Goal: Find specific page/section: Find specific page/section

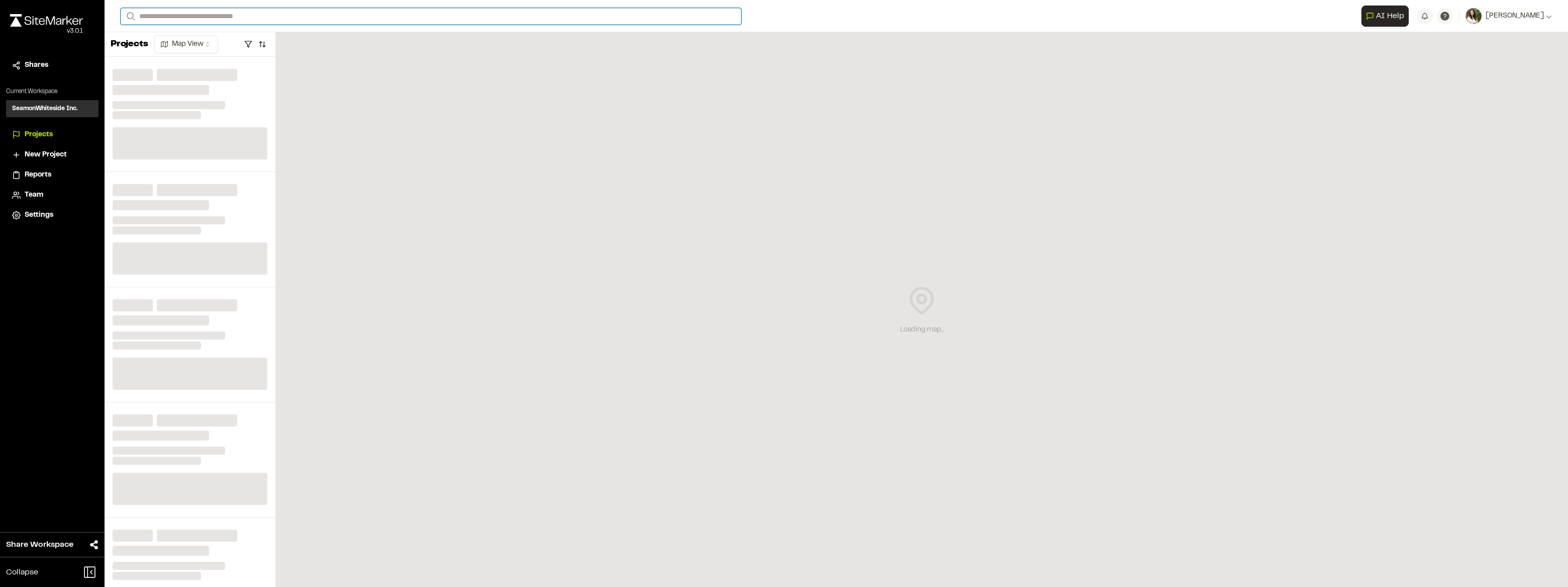
click at [179, 18] on input "Search" at bounding box center [431, 16] width 621 height 16
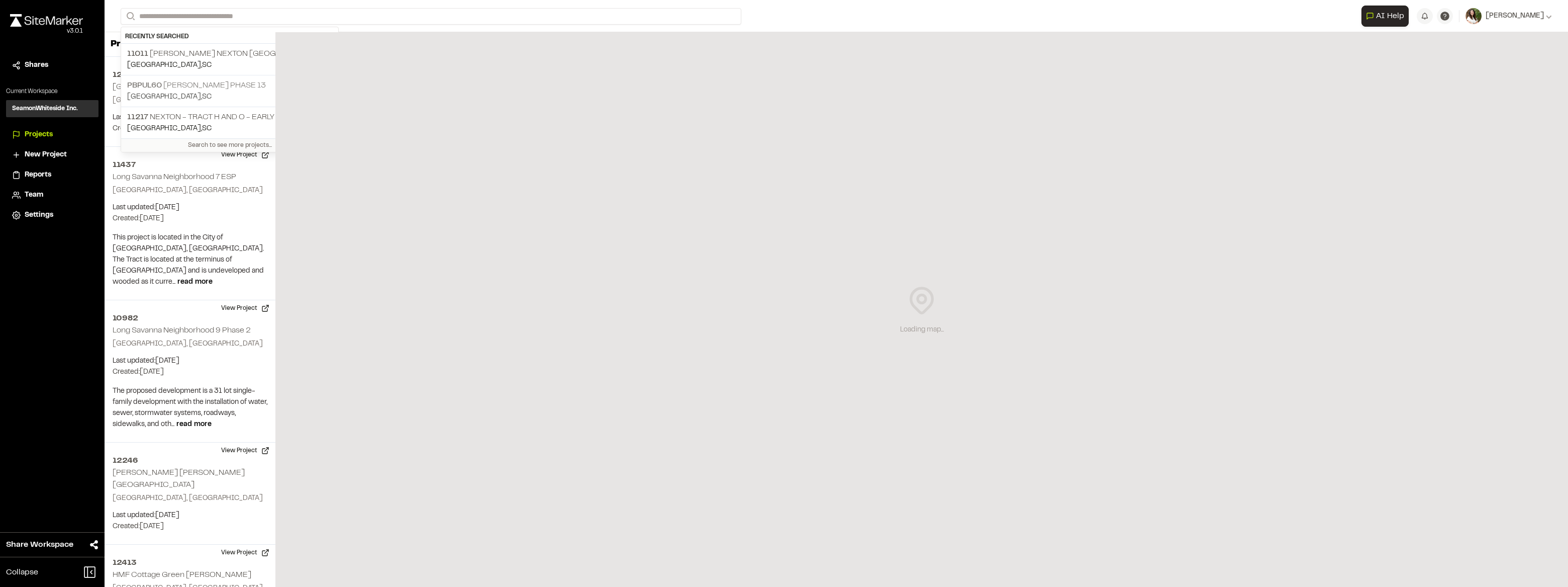
click at [215, 80] on p "PBPUL60 [PERSON_NAME] Phase 13" at bounding box center [229, 85] width 205 height 12
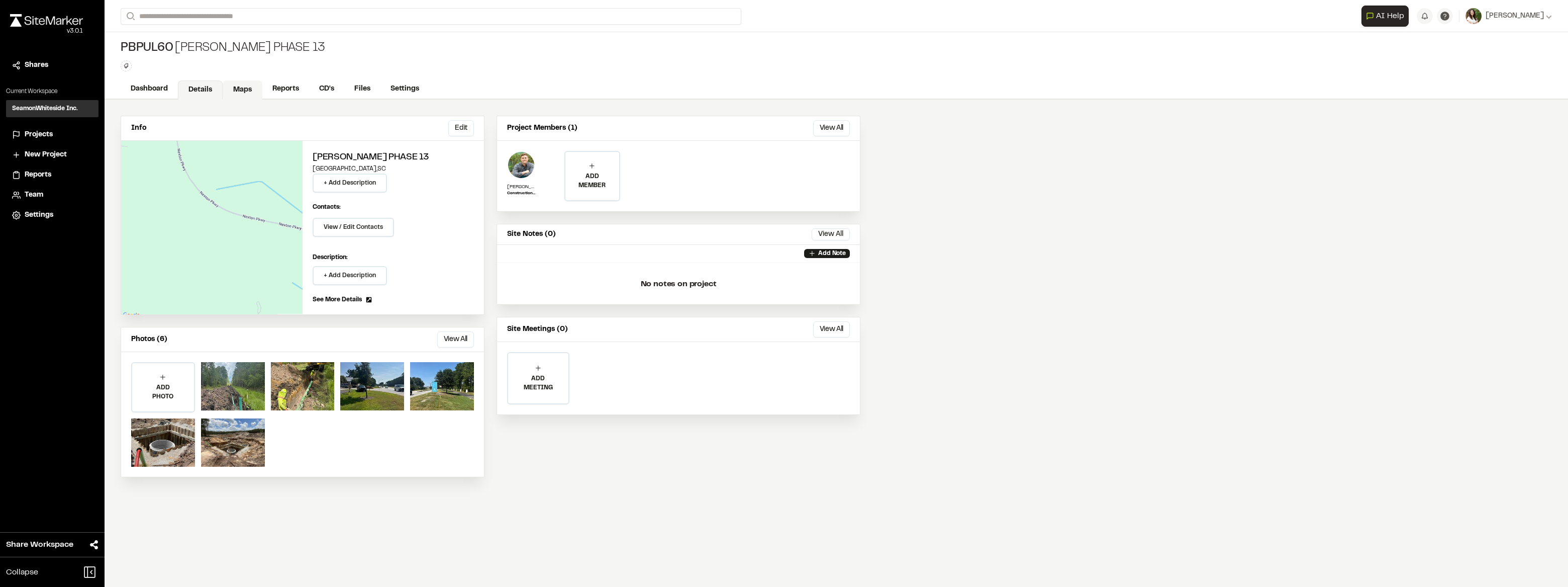
click at [240, 94] on link "Maps" at bounding box center [242, 90] width 40 height 19
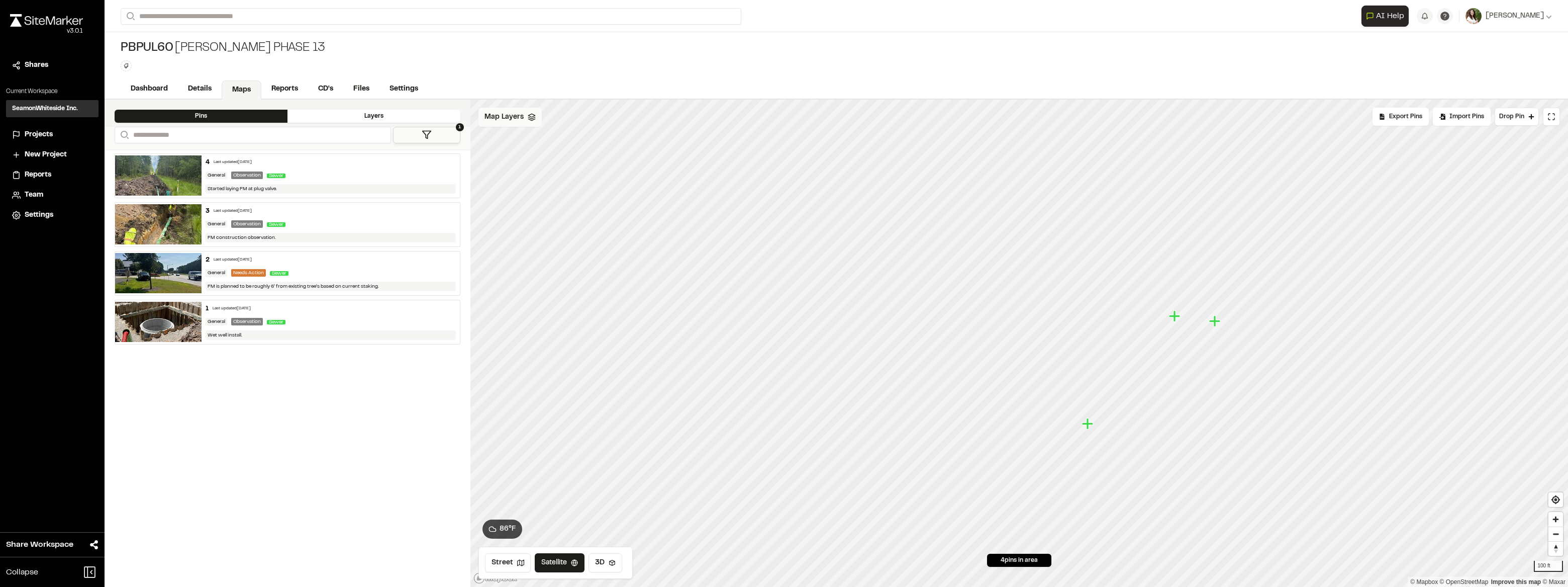
click at [491, 119] on span "Map Layers" at bounding box center [504, 117] width 39 height 11
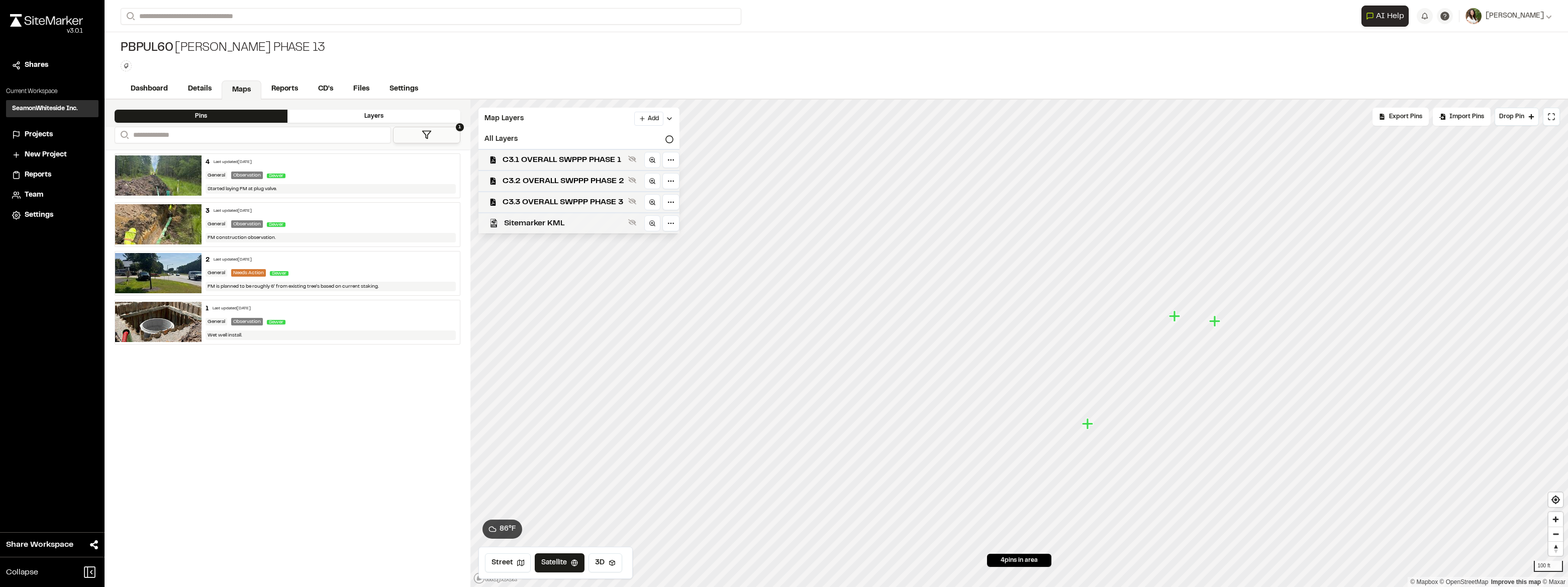
click at [548, 227] on span "Sitemarker KML" at bounding box center [564, 223] width 120 height 12
